Goal: Information Seeking & Learning: Learn about a topic

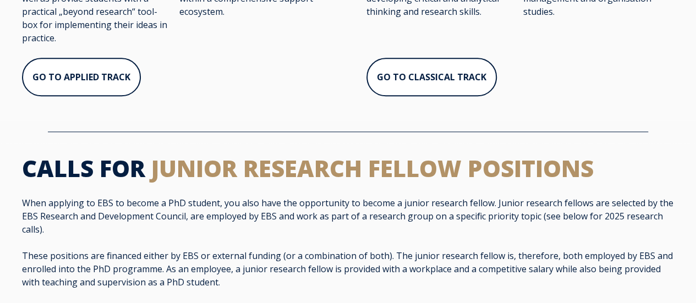
scroll to position [602, 0]
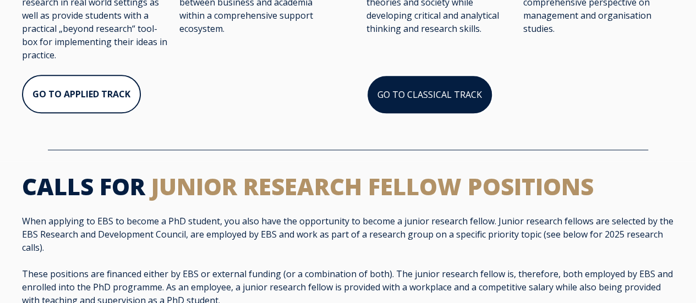
click at [432, 108] on link "GO TO CLASSICAL TRACK" at bounding box center [429, 95] width 126 height 40
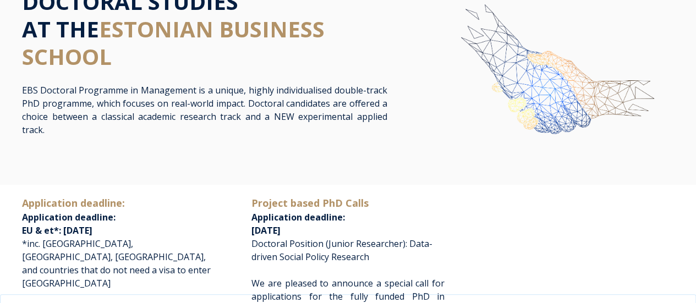
scroll to position [0, 0]
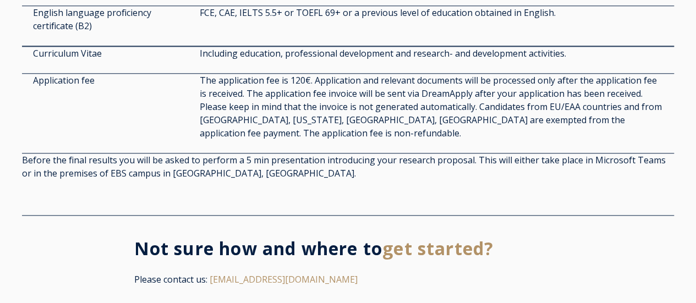
scroll to position [2585, 0]
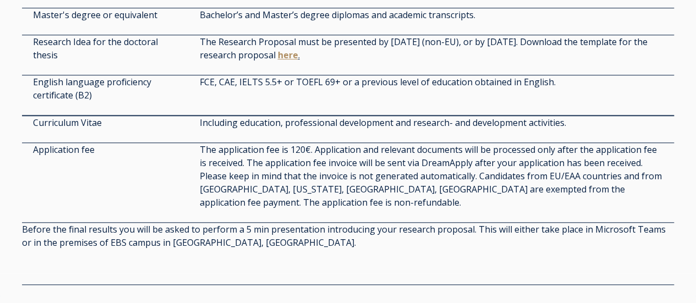
click at [334, 129] on span "Including education, professional development and research- and development act…" at bounding box center [383, 123] width 366 height 12
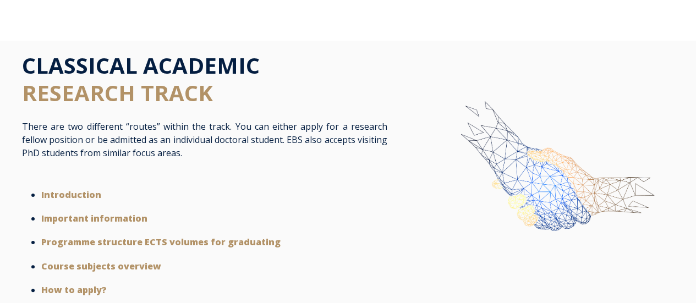
scroll to position [110, 0]
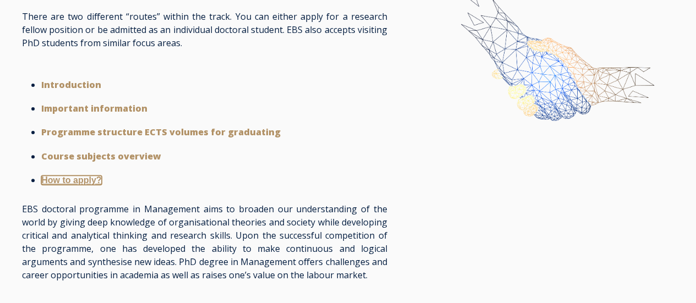
click at [77, 184] on strong "How to apply?" at bounding box center [71, 179] width 60 height 9
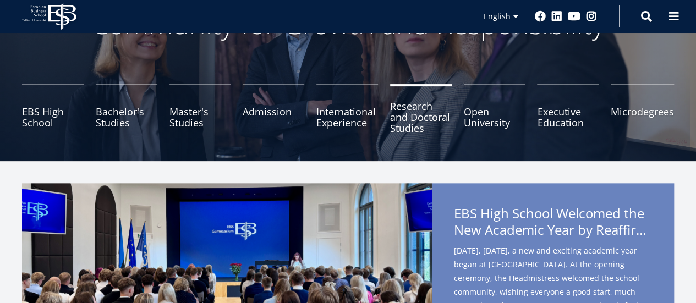
scroll to position [110, 0]
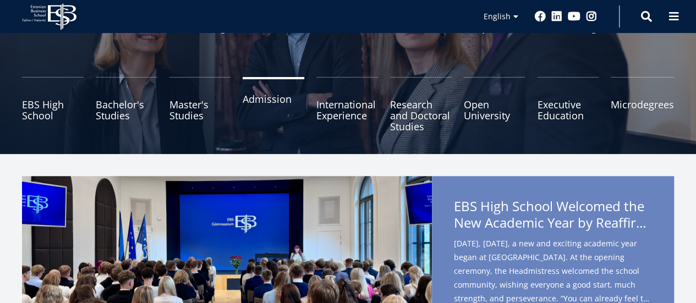
click at [255, 110] on link "Admission" at bounding box center [274, 104] width 62 height 55
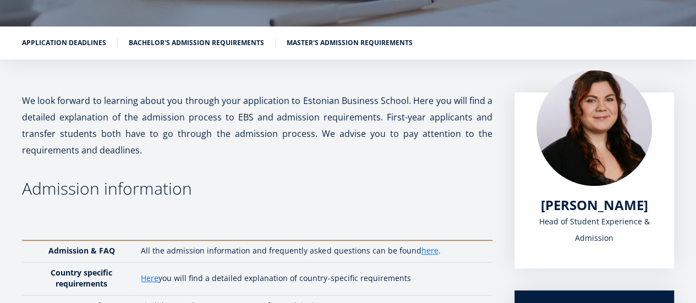
scroll to position [1, 0]
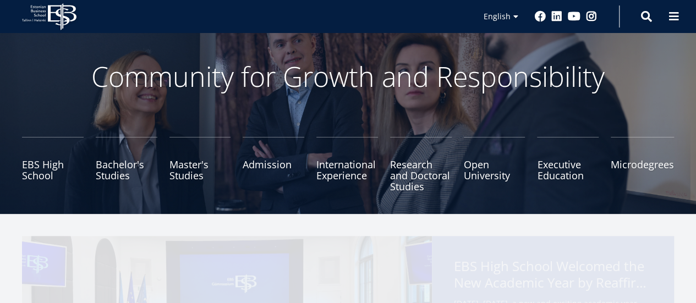
scroll to position [110, 0]
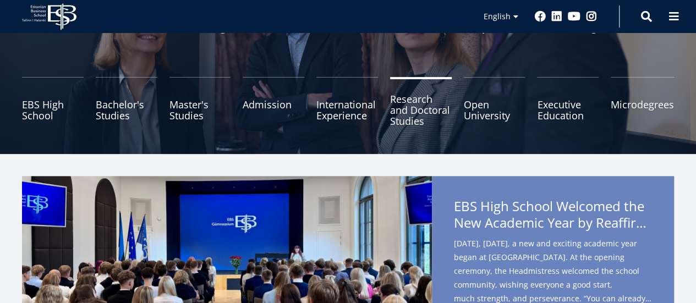
click at [405, 124] on link "Research and Doctoral Studies" at bounding box center [421, 104] width 62 height 55
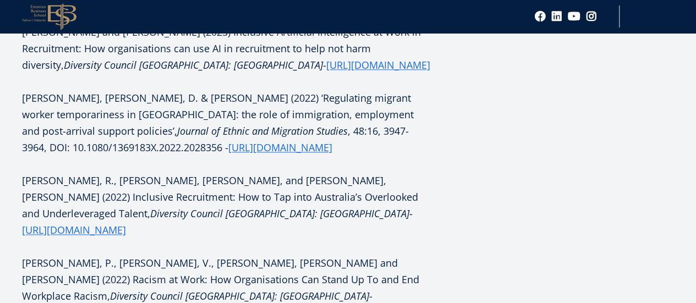
scroll to position [715, 0]
